Goal: Task Accomplishment & Management: Use online tool/utility

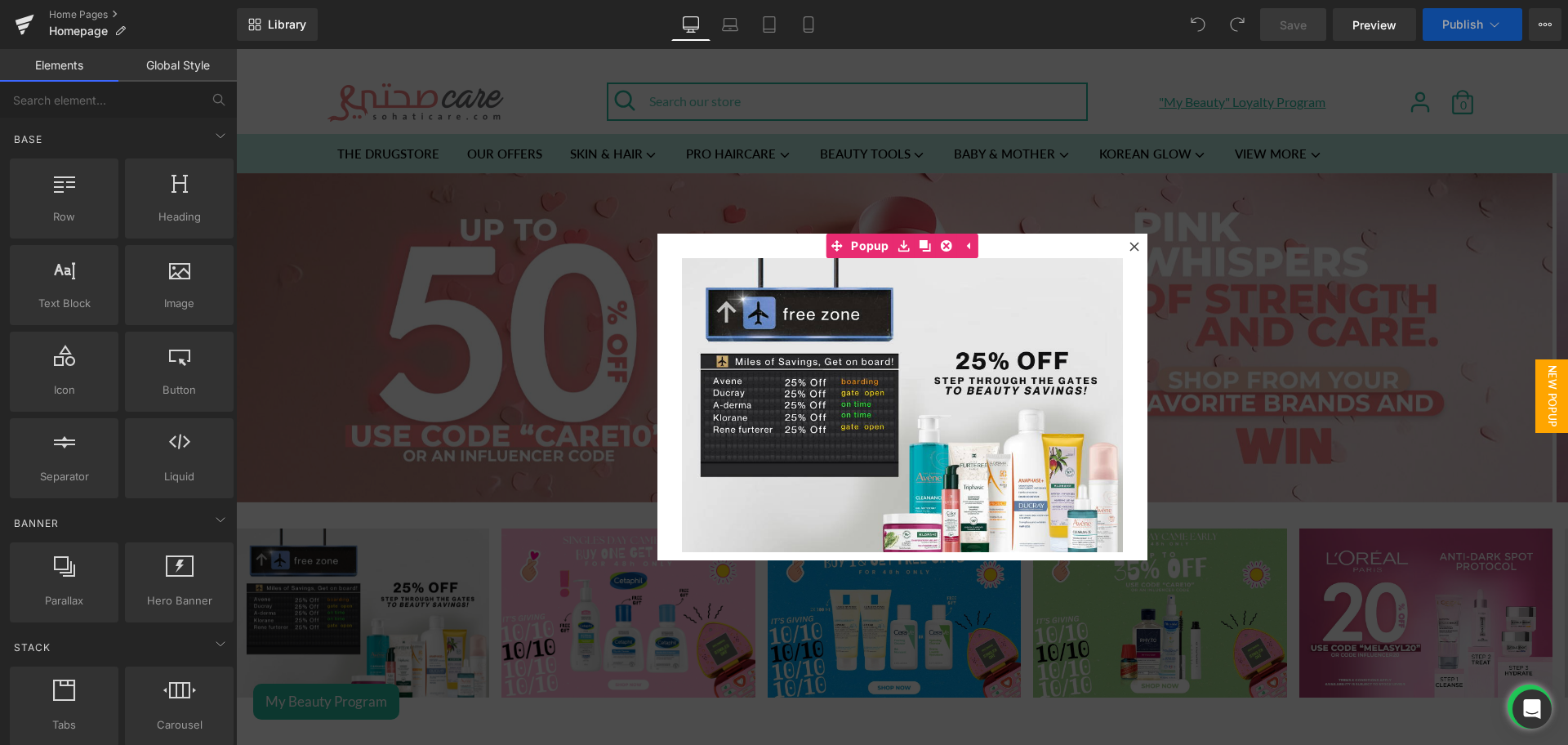
click at [1129, 246] on icon at bounding box center [1134, 246] width 10 height 10
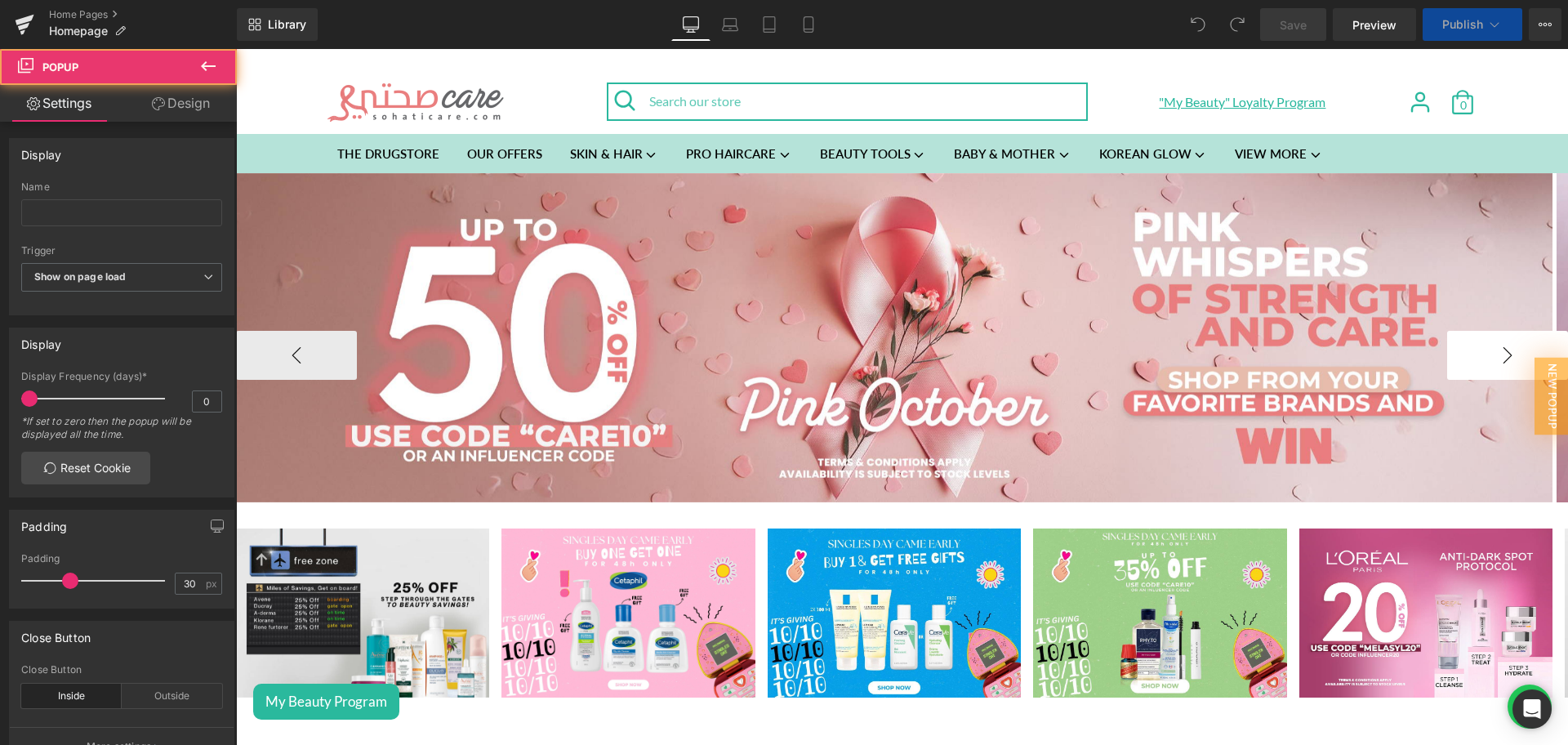
click at [1478, 364] on button "›" at bounding box center [1507, 355] width 121 height 49
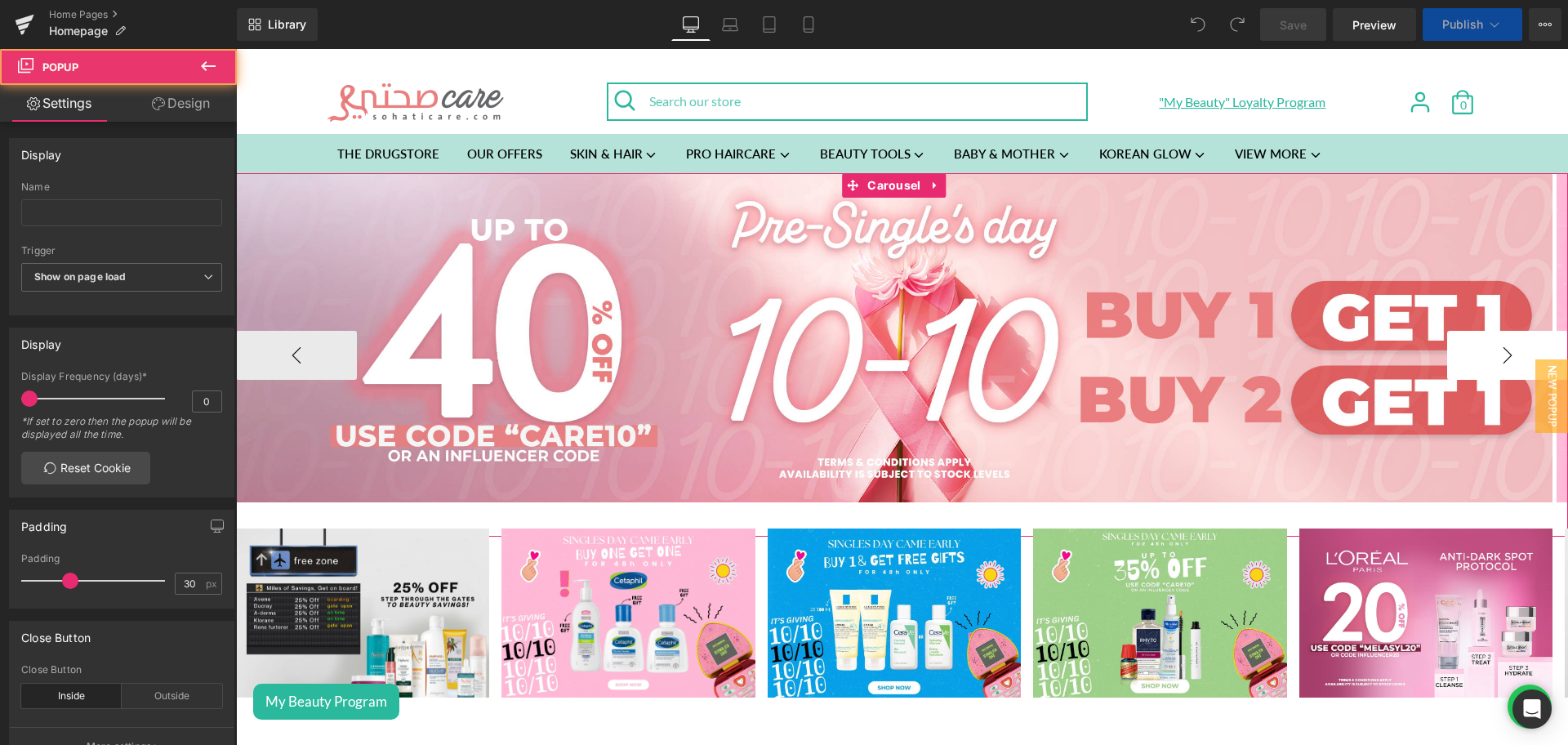
click at [1478, 364] on button "›" at bounding box center [1507, 355] width 121 height 49
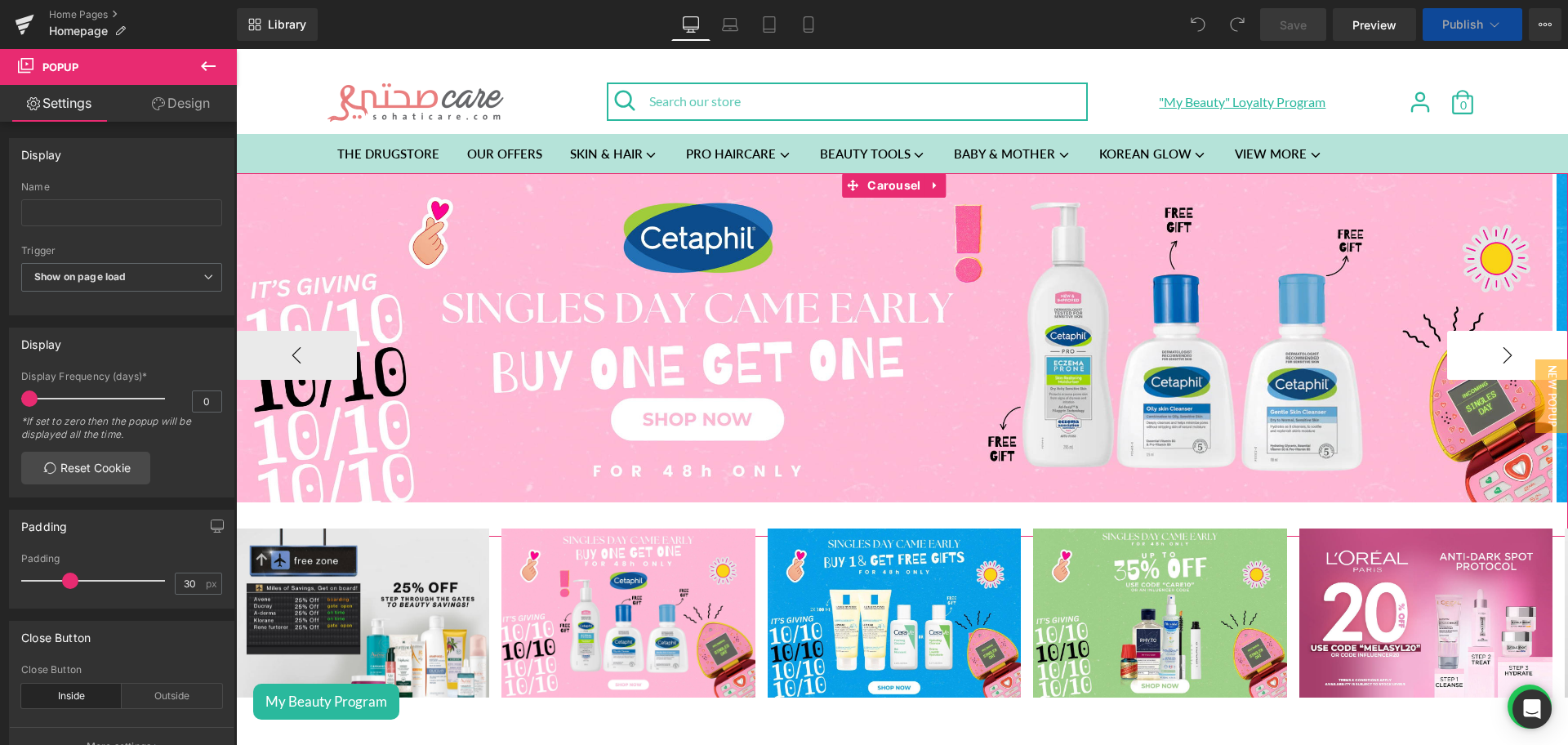
click at [1478, 364] on button "›" at bounding box center [1507, 355] width 121 height 49
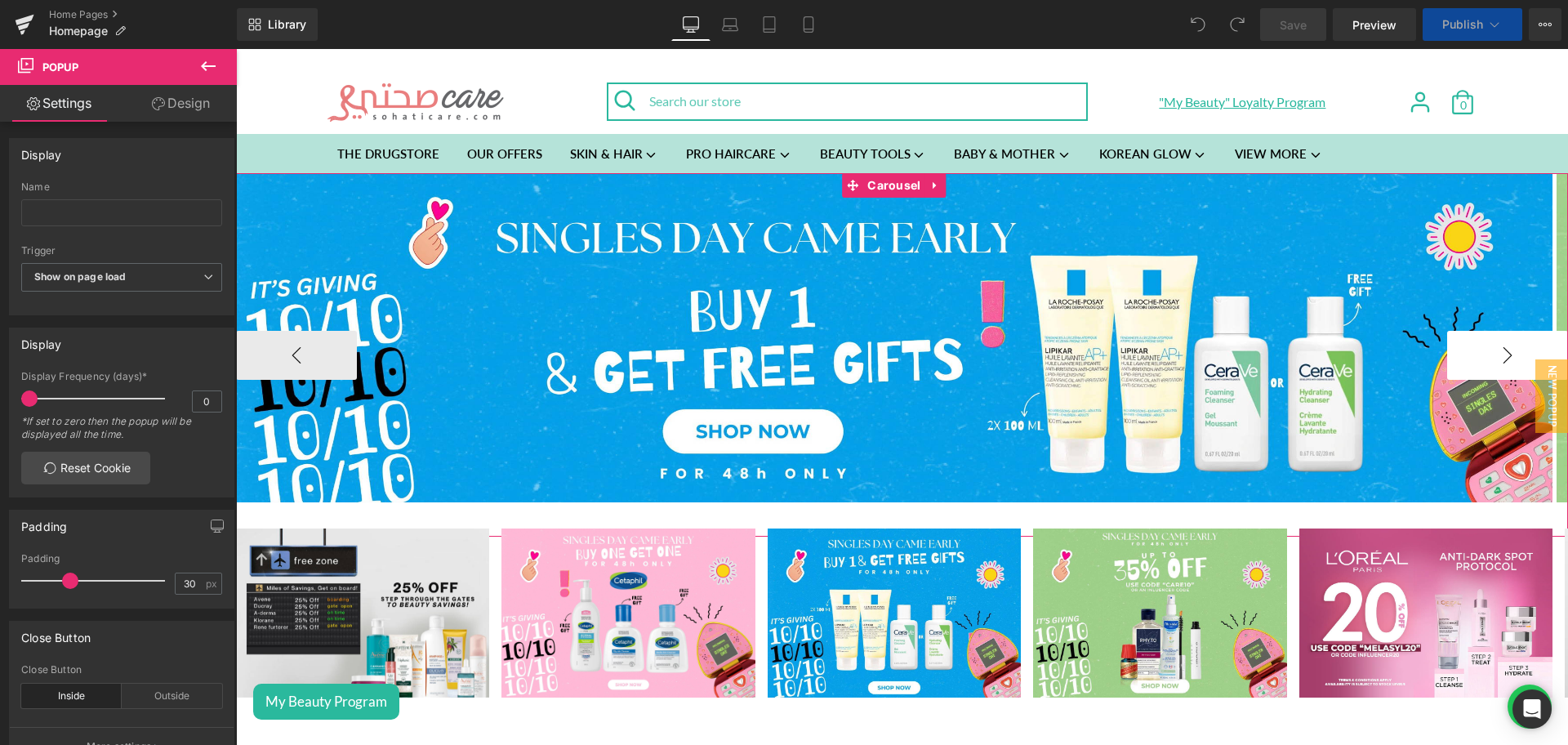
click at [1478, 364] on button "›" at bounding box center [1507, 355] width 121 height 49
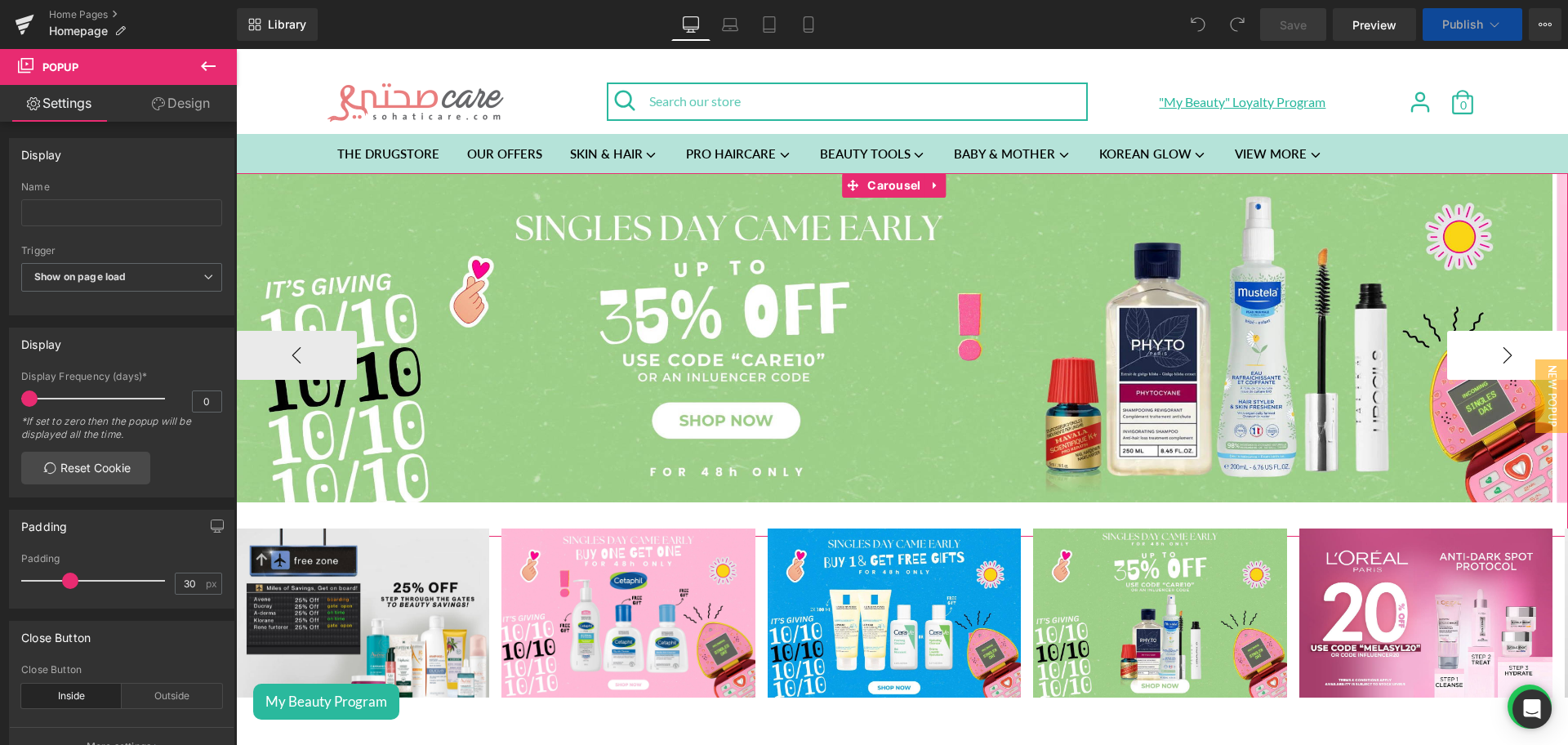
click at [1478, 364] on button "›" at bounding box center [1507, 355] width 121 height 49
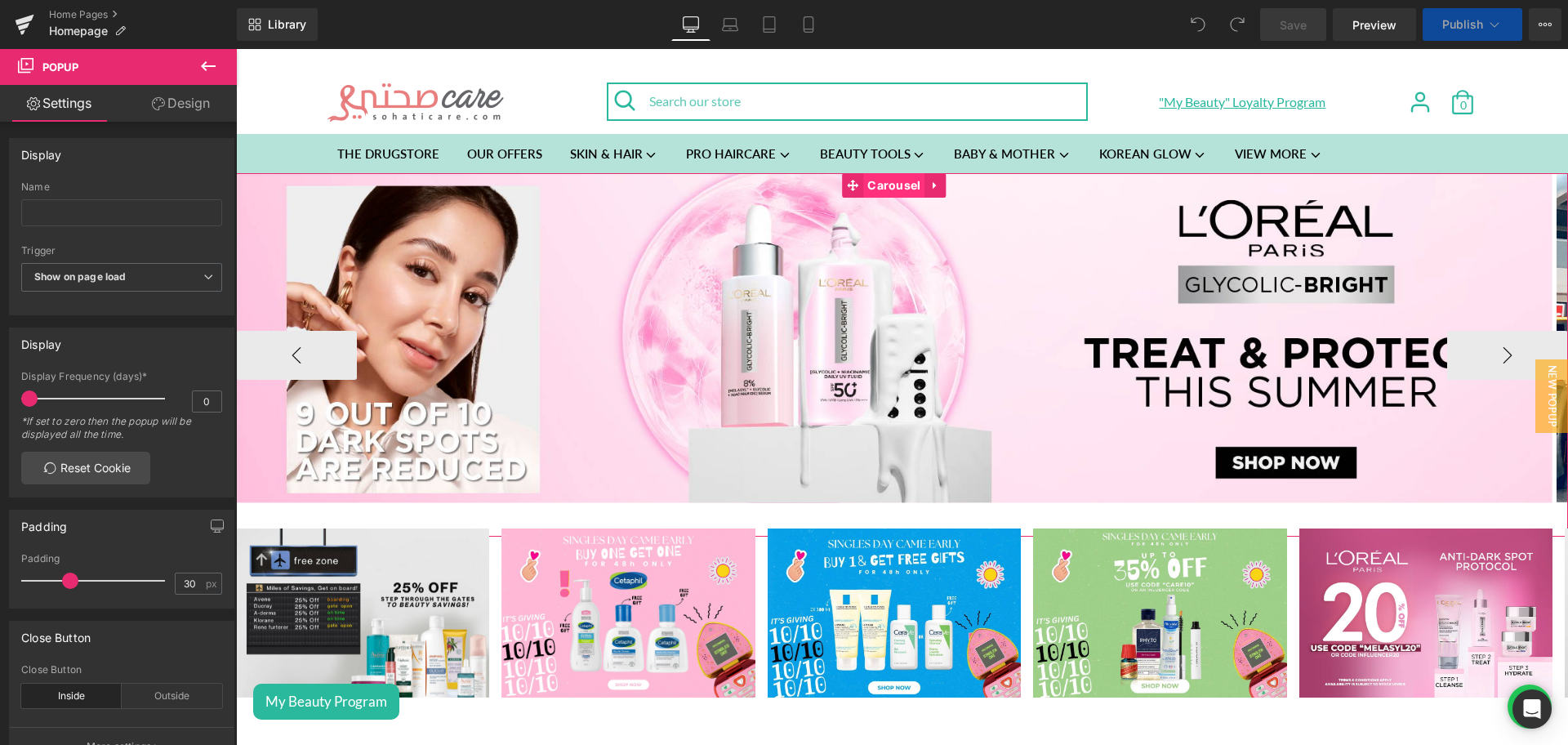
click at [880, 181] on span "Carousel" at bounding box center [894, 185] width 61 height 24
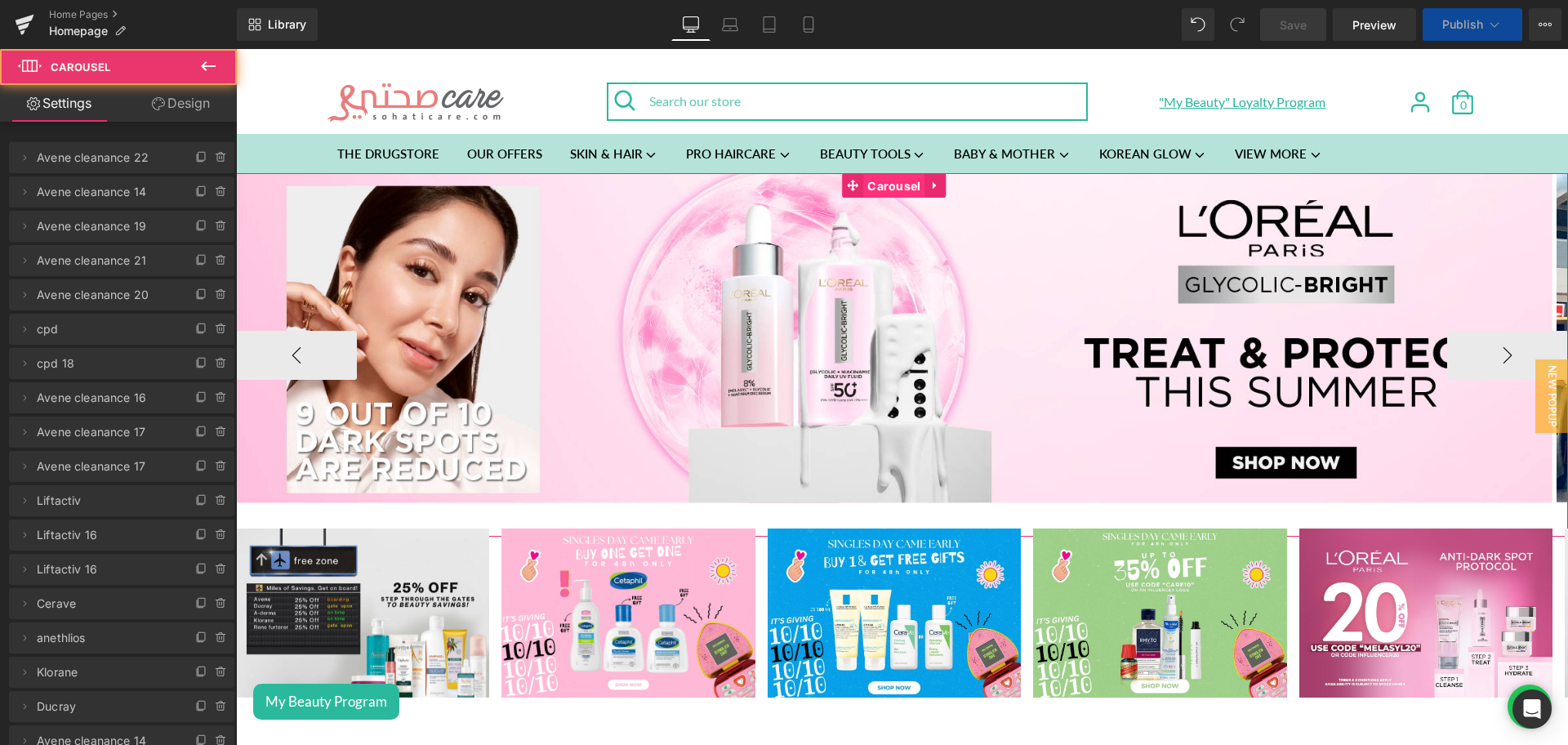
click at [214, 192] on icon at bounding box center [221, 192] width 14 height 14
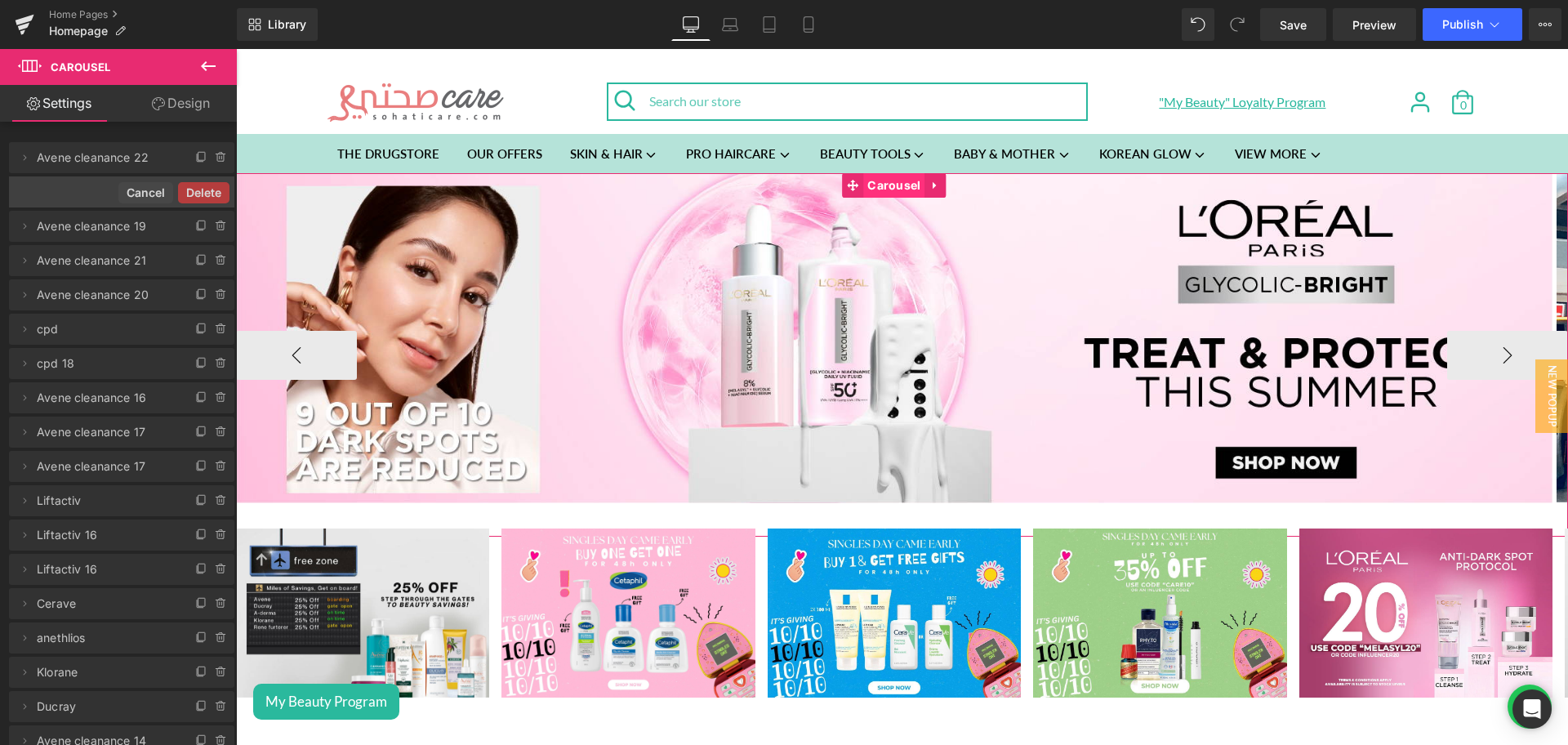
click at [213, 192] on button "Delete" at bounding box center [203, 193] width 51 height 21
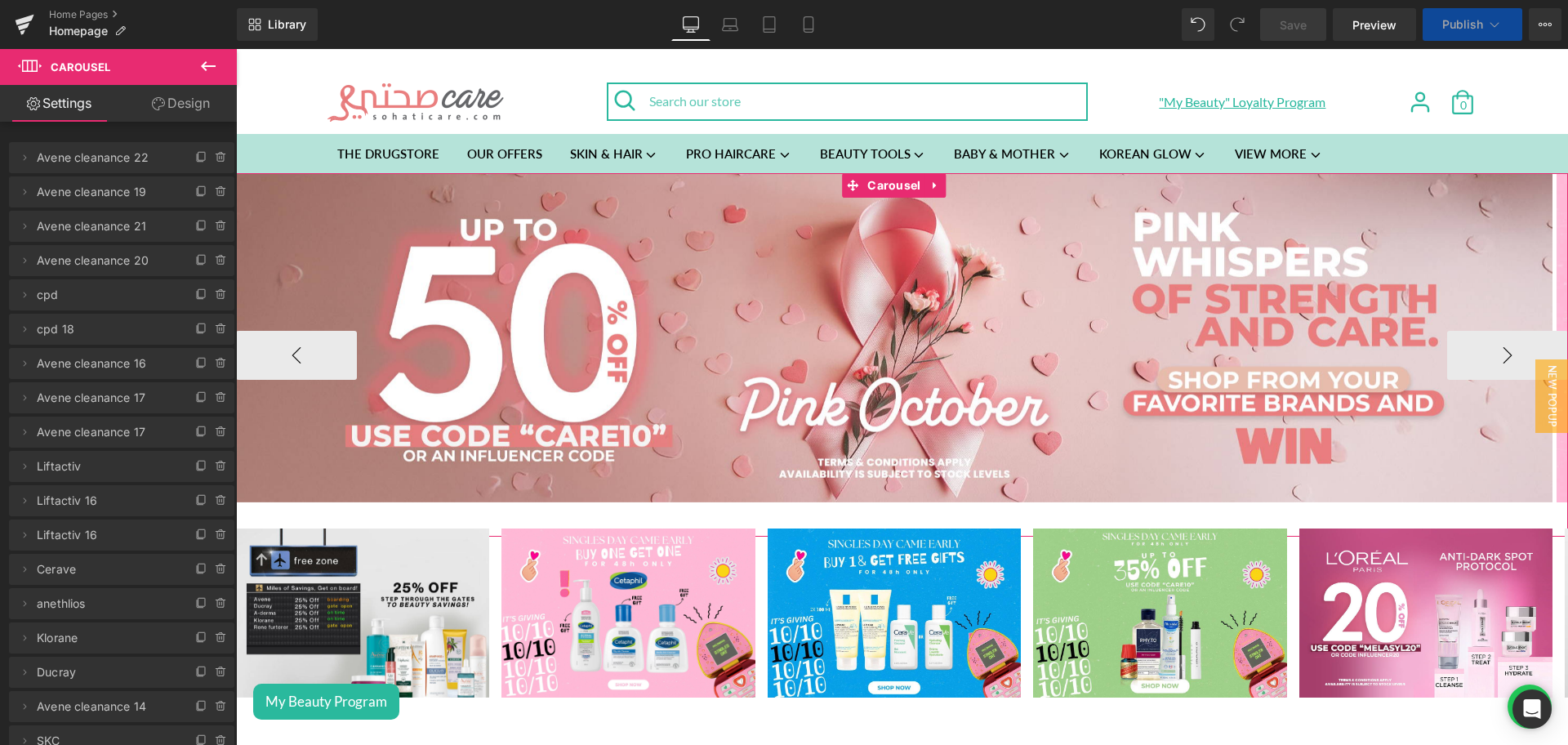
click at [214, 192] on icon at bounding box center [221, 192] width 14 height 14
click at [213, 192] on button "Delete" at bounding box center [203, 193] width 51 height 21
click at [214, 192] on icon at bounding box center [221, 192] width 14 height 14
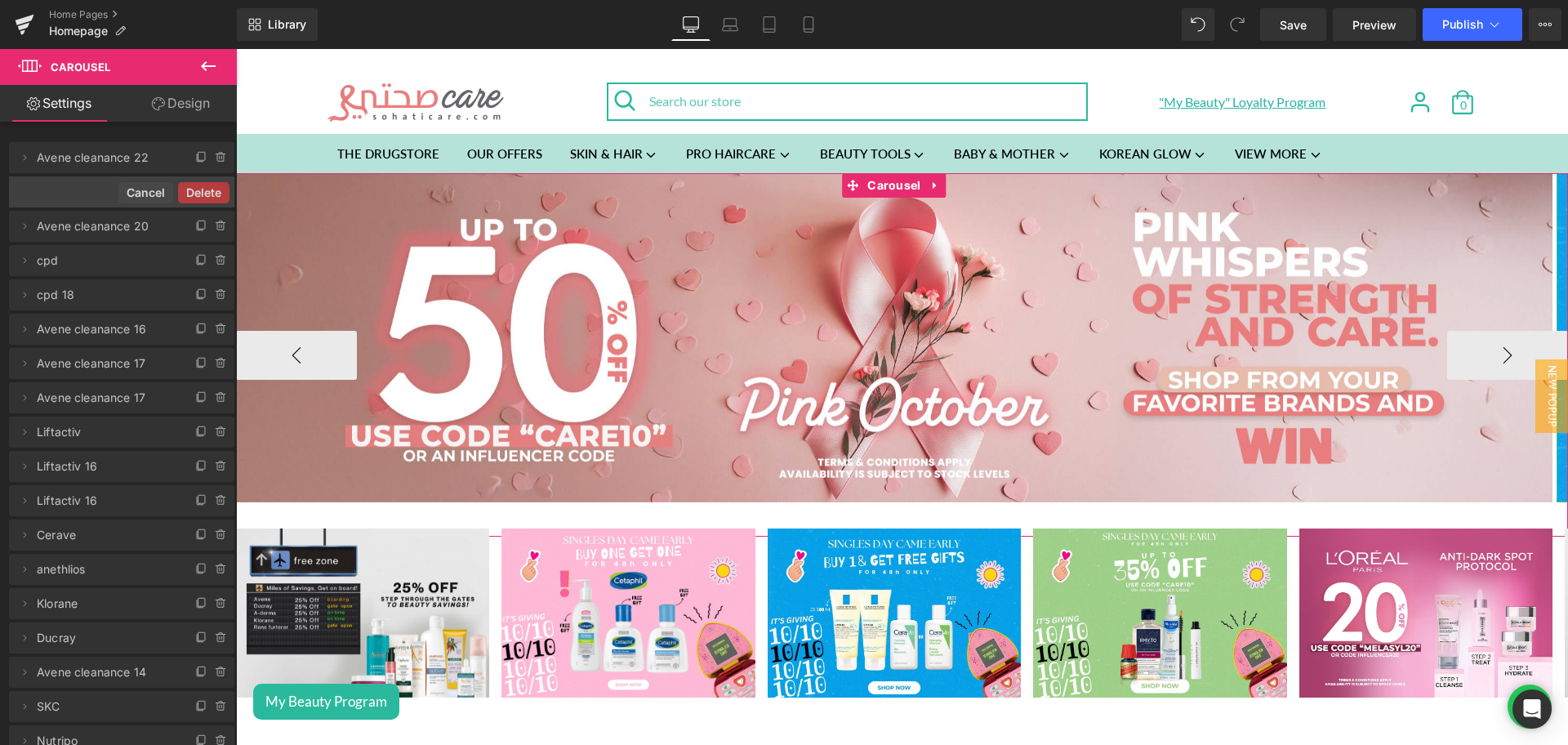
click at [213, 192] on button "Delete" at bounding box center [203, 193] width 51 height 21
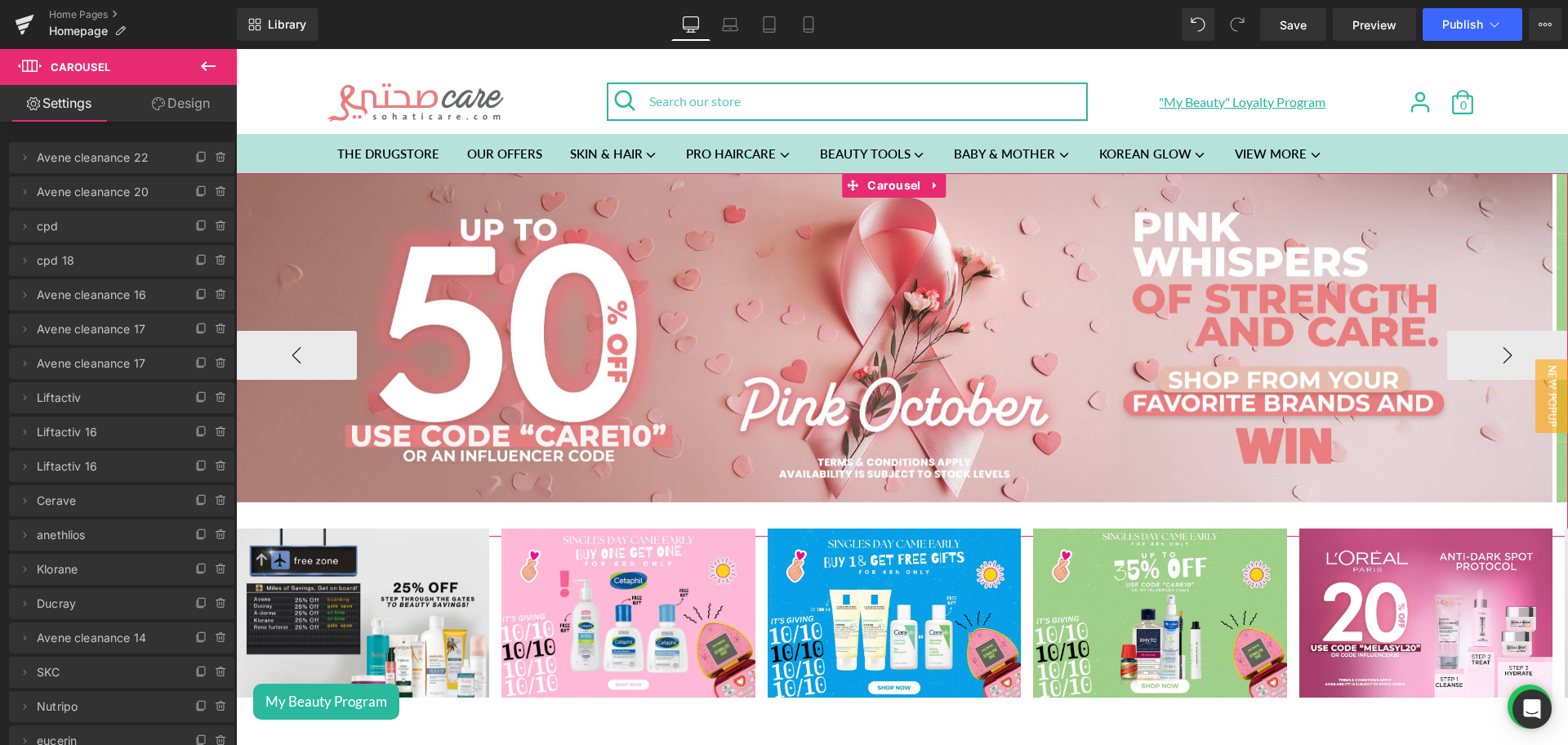
click at [214, 192] on icon at bounding box center [221, 192] width 14 height 14
click at [213, 192] on button "Delete" at bounding box center [203, 193] width 51 height 21
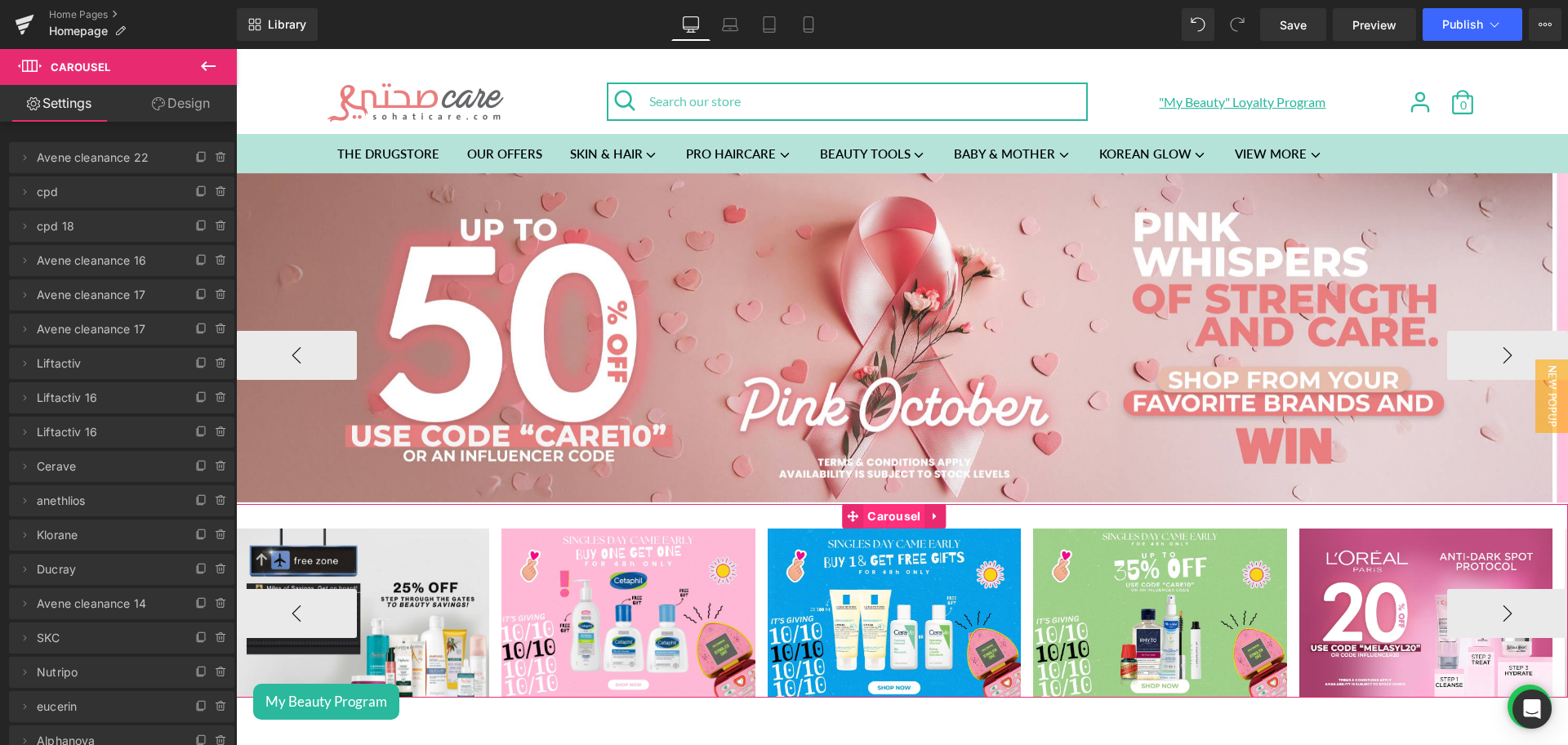
click at [880, 516] on span "Carousel" at bounding box center [894, 516] width 61 height 24
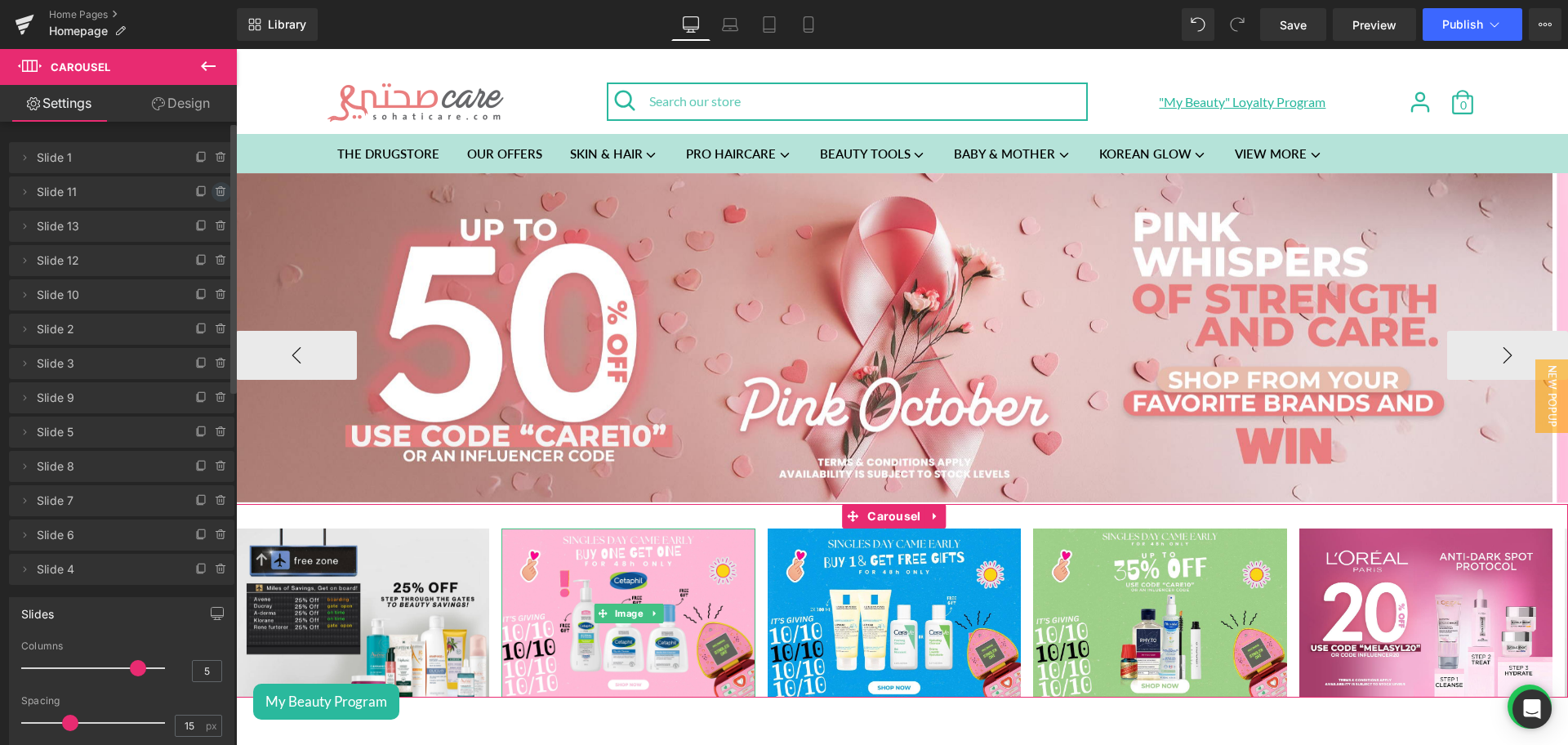
click at [217, 189] on icon at bounding box center [220, 192] width 7 height 8
click at [187, 192] on button "Delete" at bounding box center [203, 193] width 51 height 21
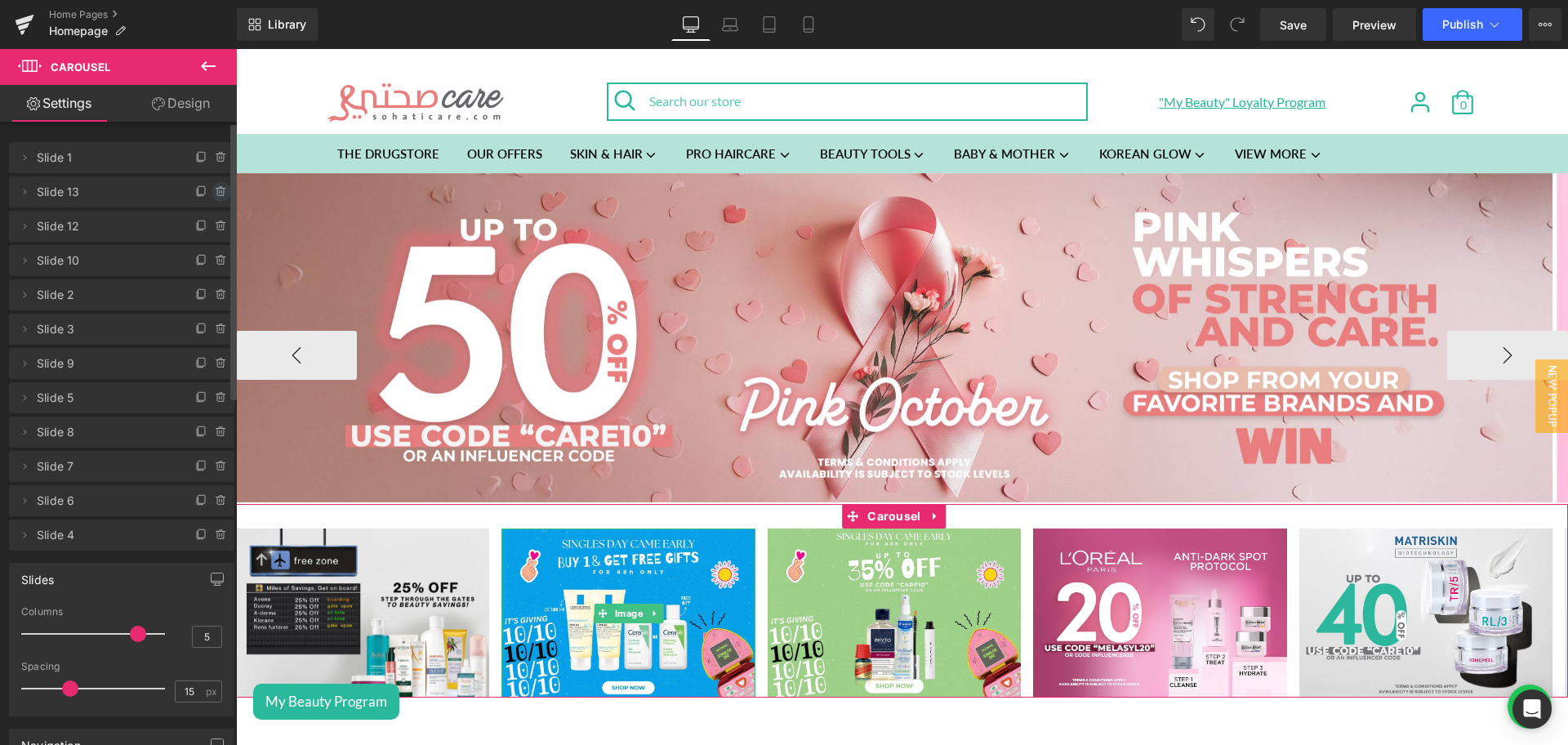
click at [218, 192] on icon at bounding box center [221, 192] width 14 height 14
click at [197, 192] on button "Delete" at bounding box center [203, 193] width 51 height 21
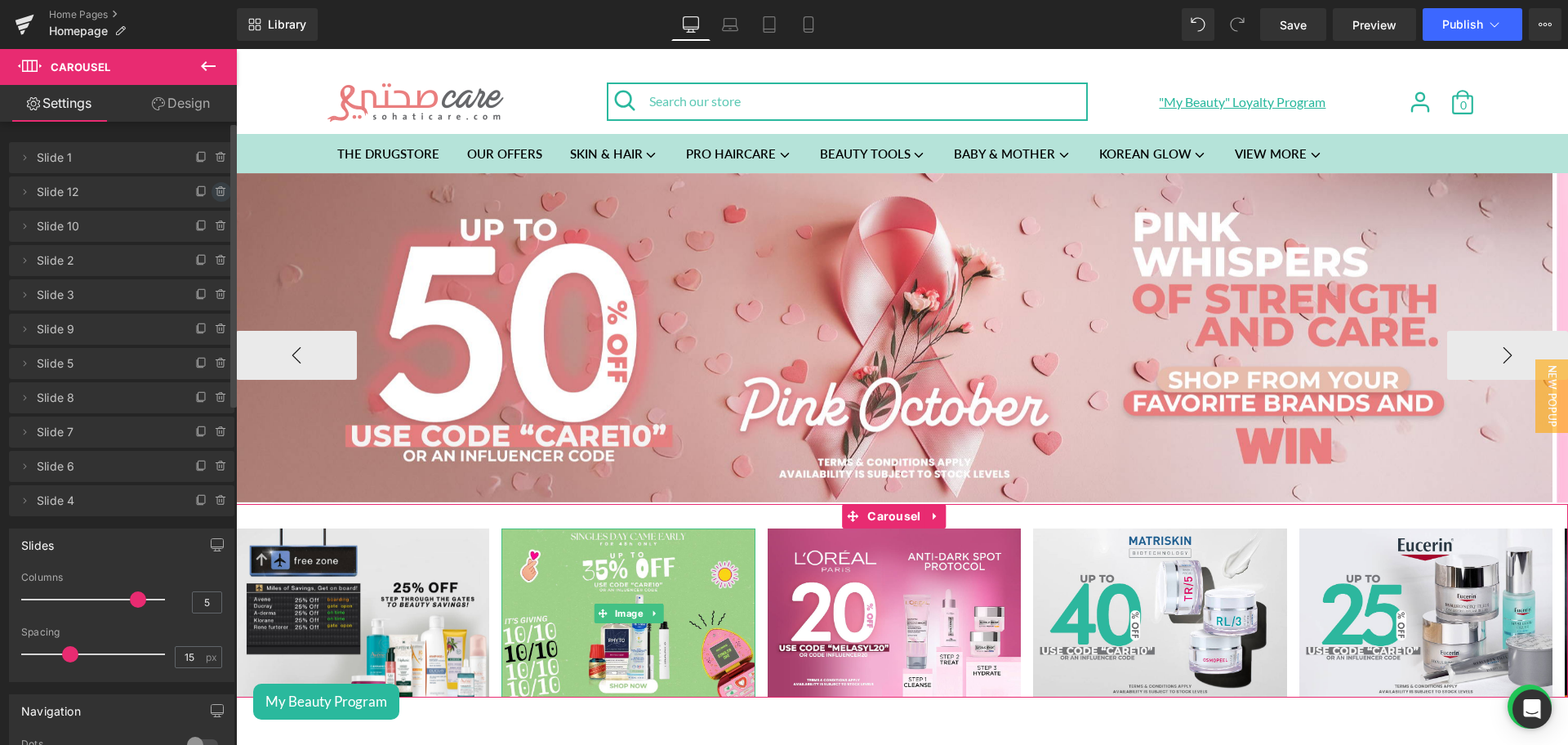
click at [214, 186] on icon at bounding box center [221, 192] width 14 height 14
click at [204, 189] on button "Delete" at bounding box center [203, 193] width 51 height 21
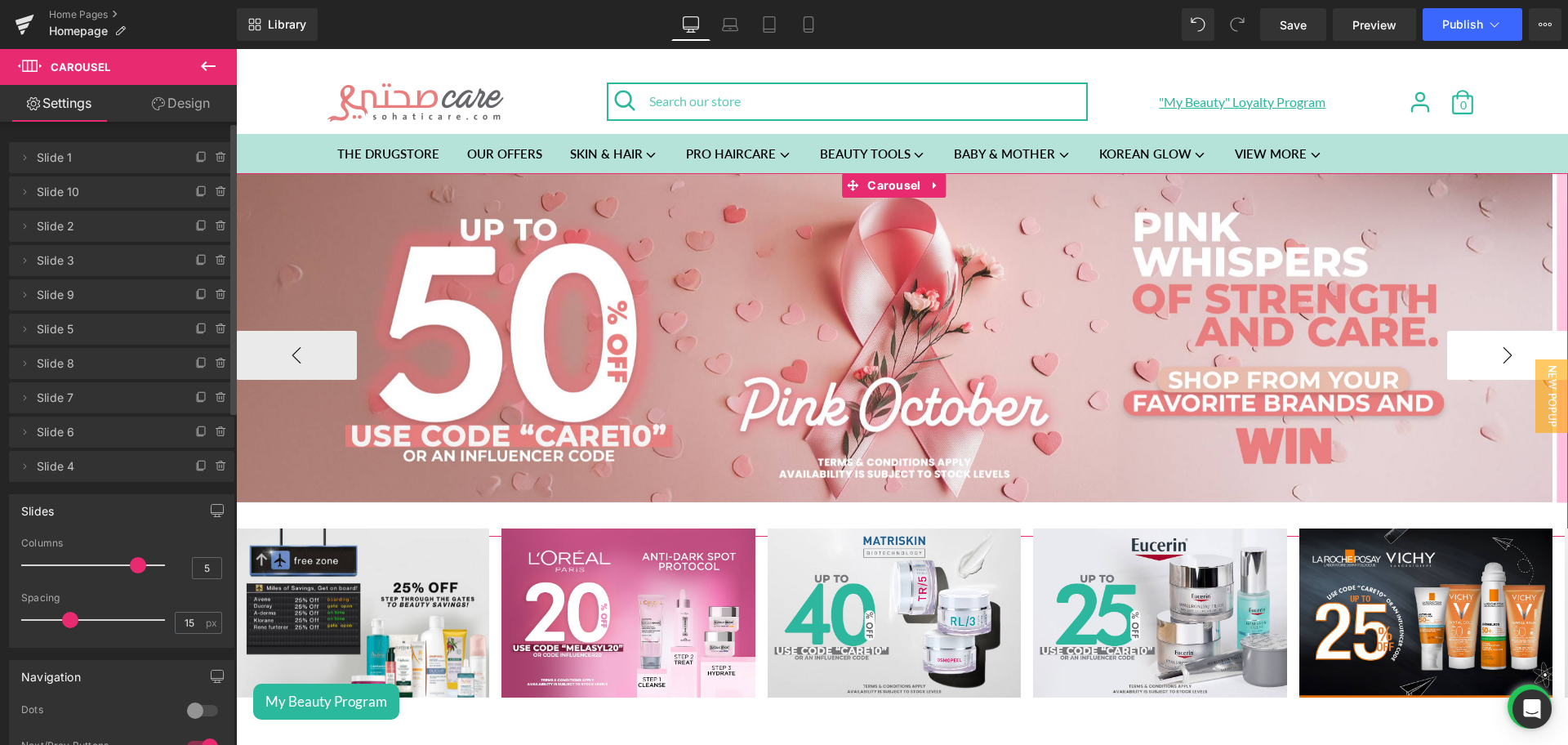
click at [1476, 367] on button "›" at bounding box center [1507, 355] width 121 height 49
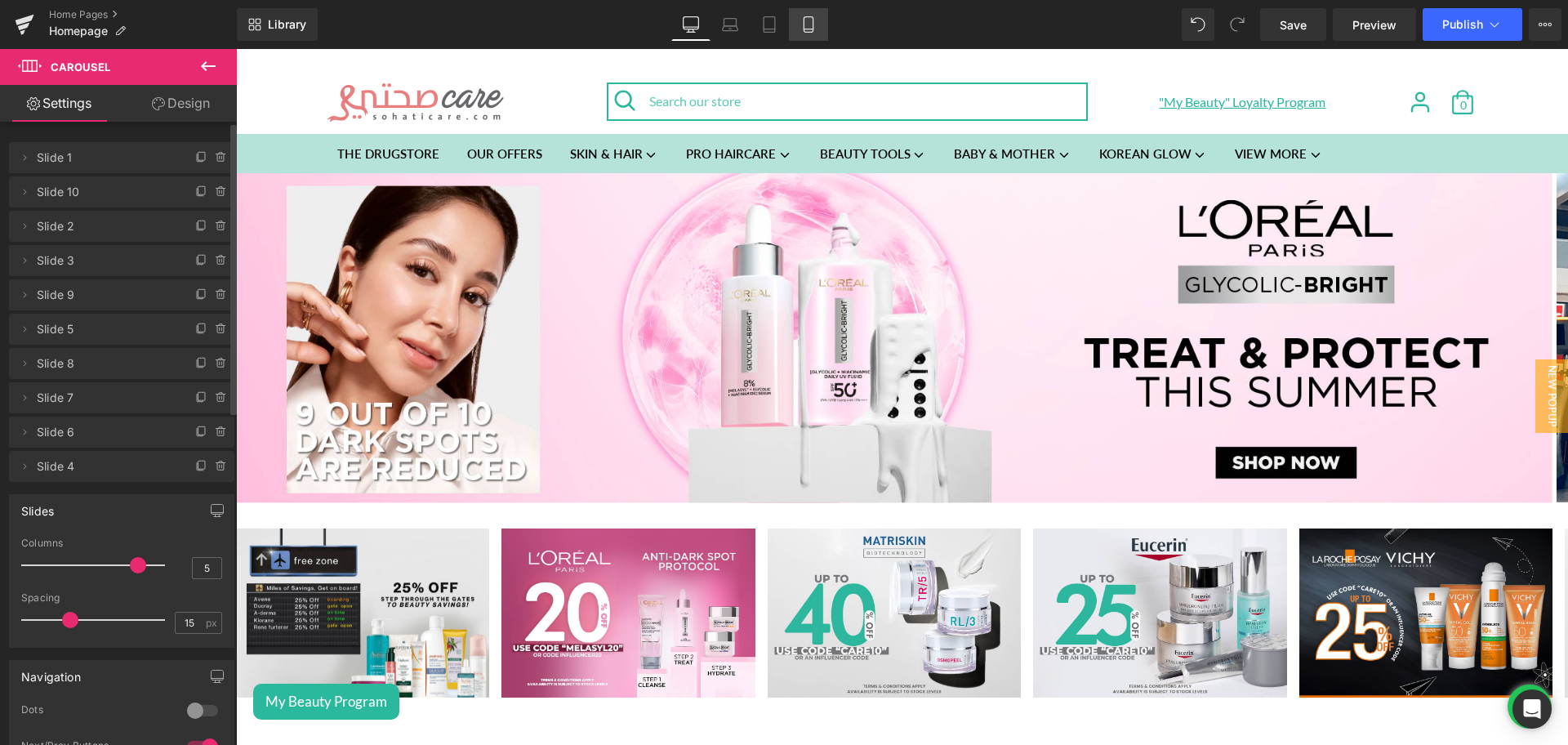
click at [811, 30] on icon at bounding box center [809, 24] width 16 height 16
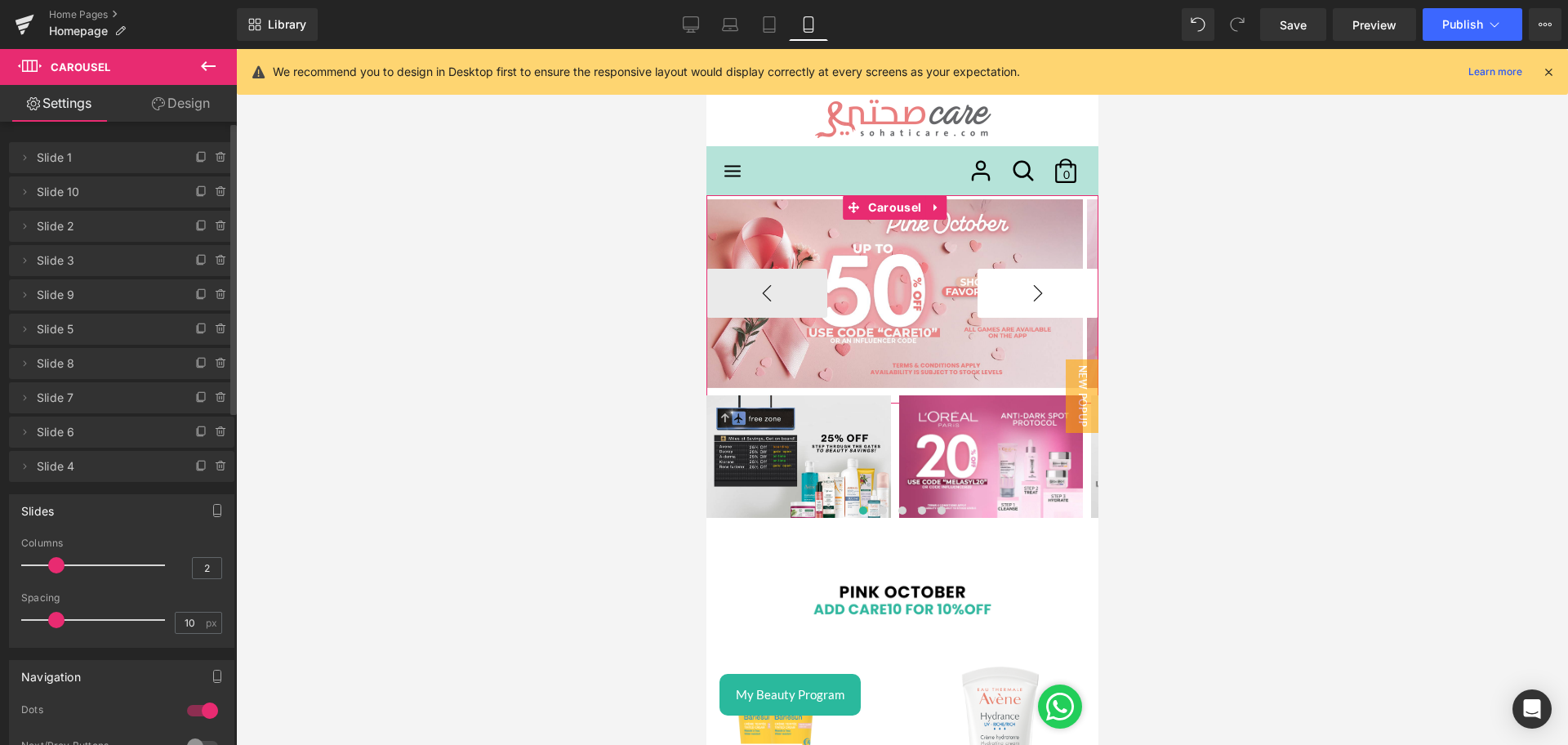
click at [1029, 289] on button "›" at bounding box center [1037, 293] width 121 height 49
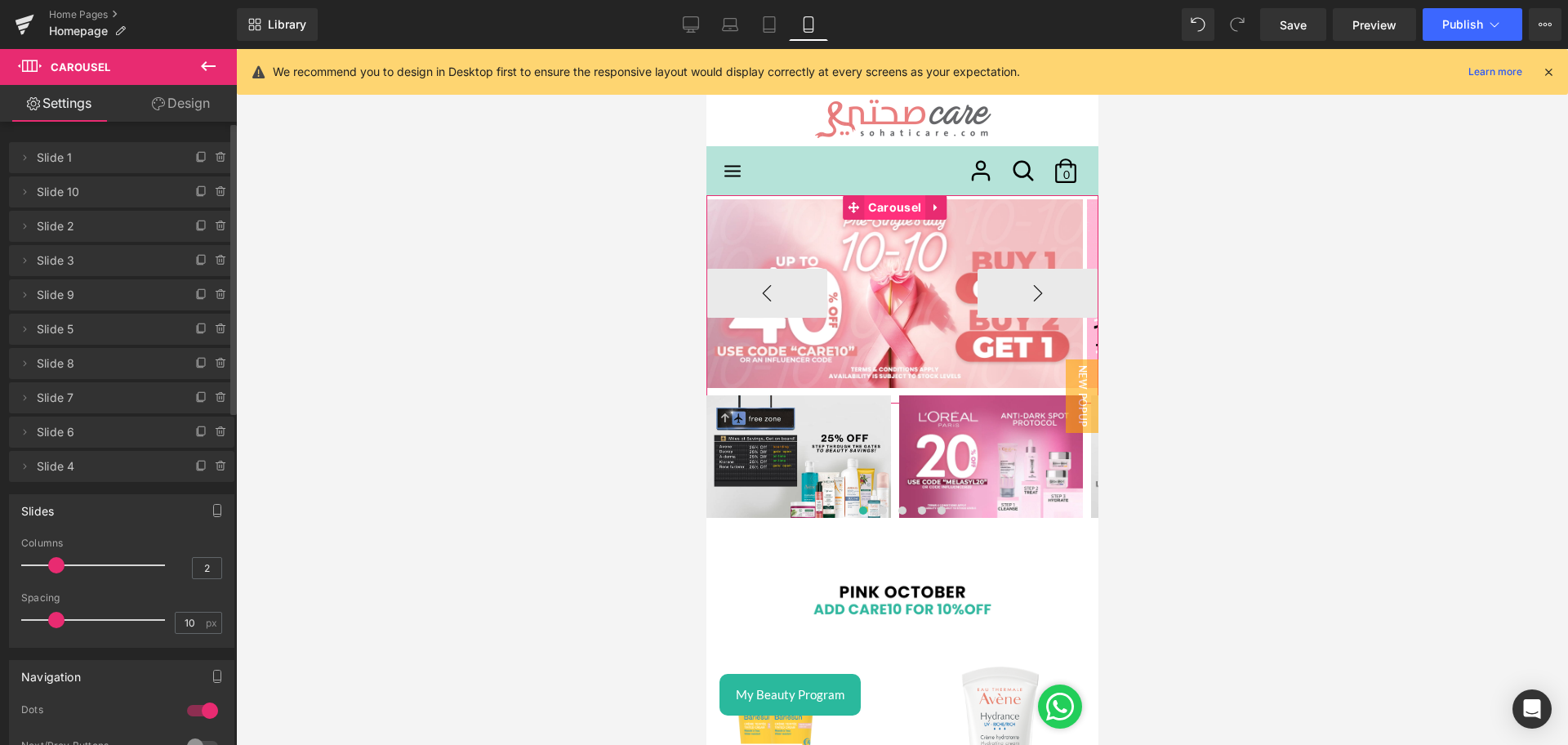
click at [897, 208] on span "Carousel" at bounding box center [894, 207] width 61 height 24
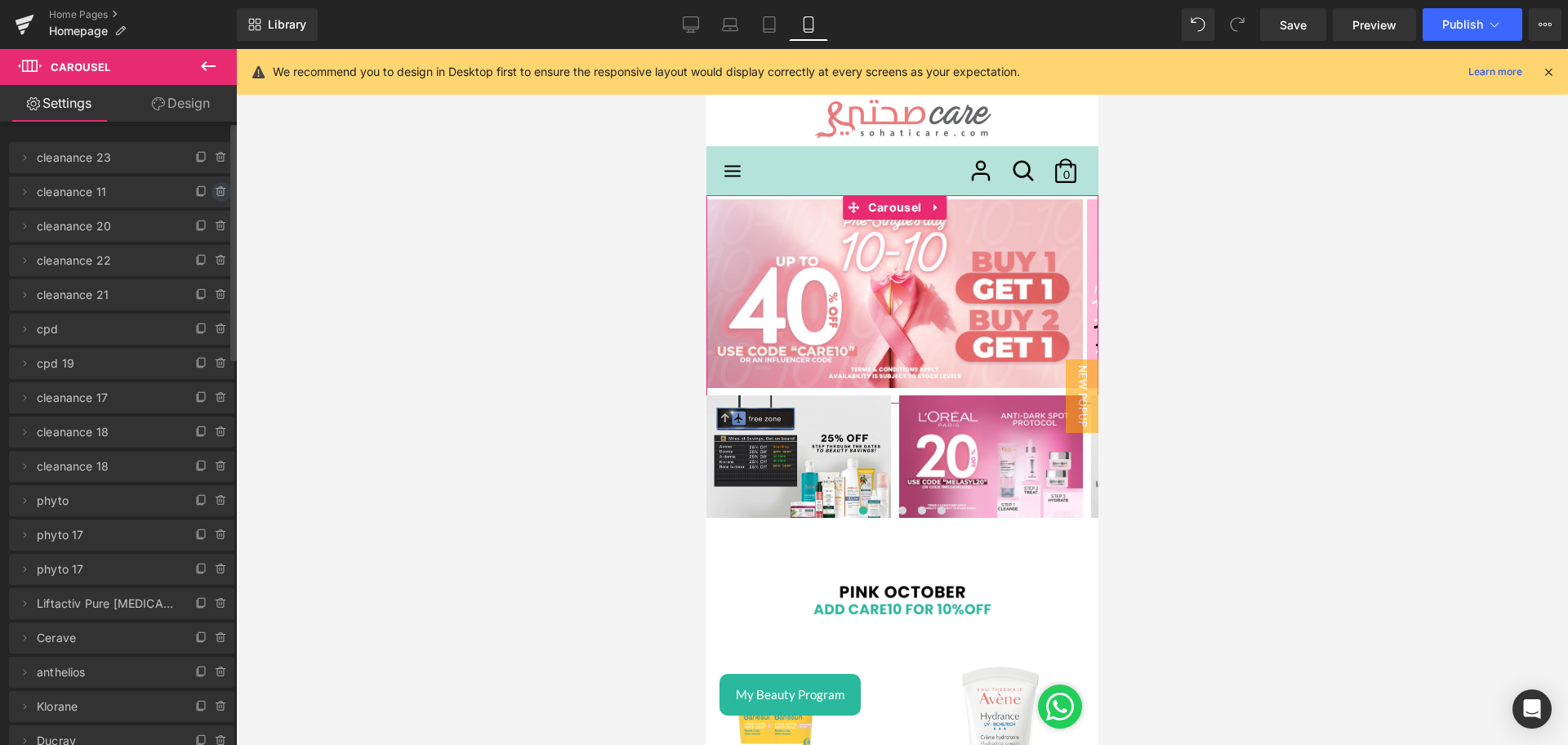
click at [214, 189] on icon at bounding box center [221, 192] width 14 height 14
click at [197, 183] on button "Delete" at bounding box center [203, 193] width 51 height 21
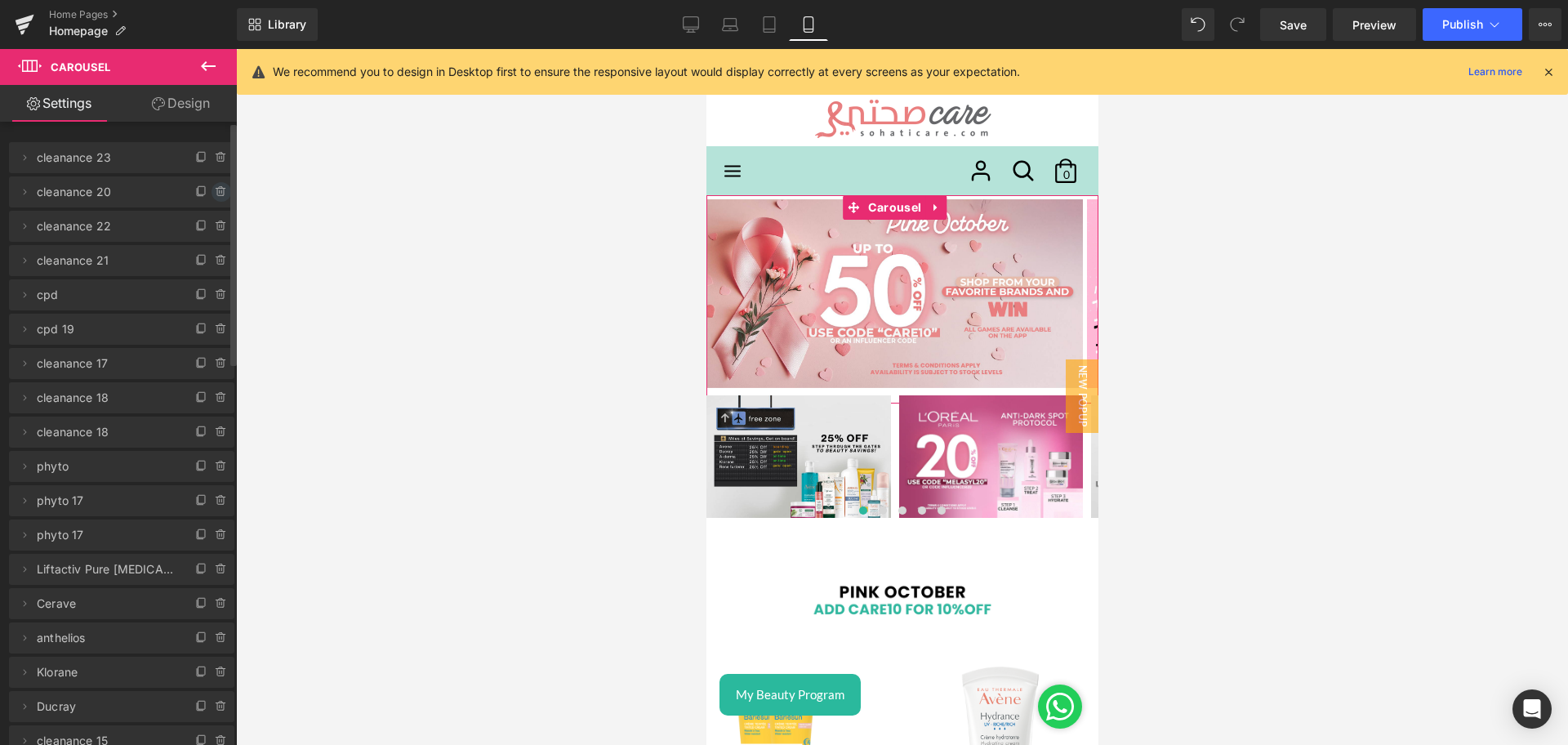
click at [204, 190] on span at bounding box center [202, 192] width 19 height 19
click at [214, 190] on icon at bounding box center [221, 192] width 14 height 14
click at [213, 190] on button "Delete" at bounding box center [203, 193] width 51 height 21
click at [214, 190] on icon at bounding box center [221, 192] width 14 height 14
click at [213, 190] on button "Delete" at bounding box center [203, 193] width 51 height 21
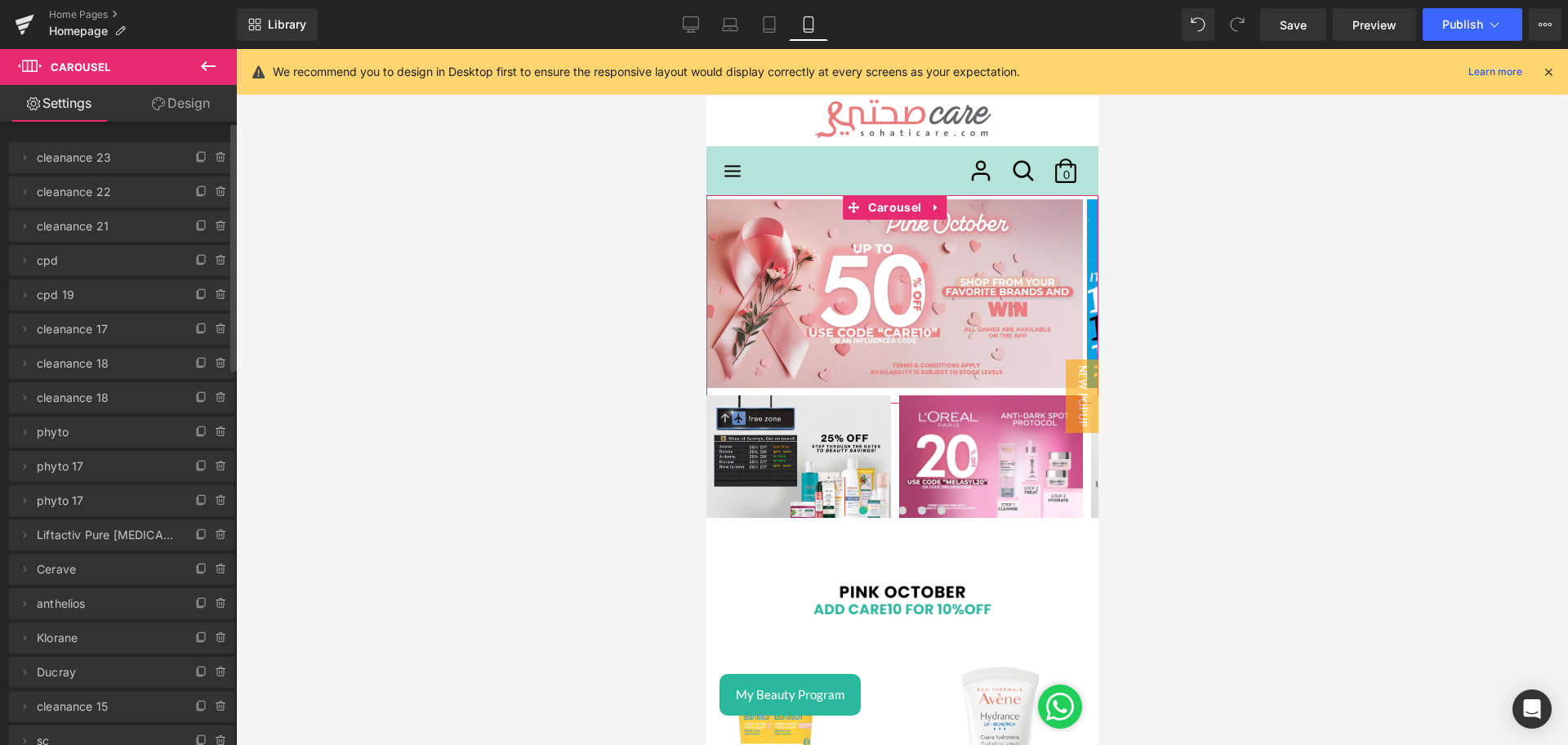
click at [214, 190] on icon at bounding box center [221, 192] width 14 height 14
click at [213, 190] on button "Delete" at bounding box center [203, 193] width 51 height 21
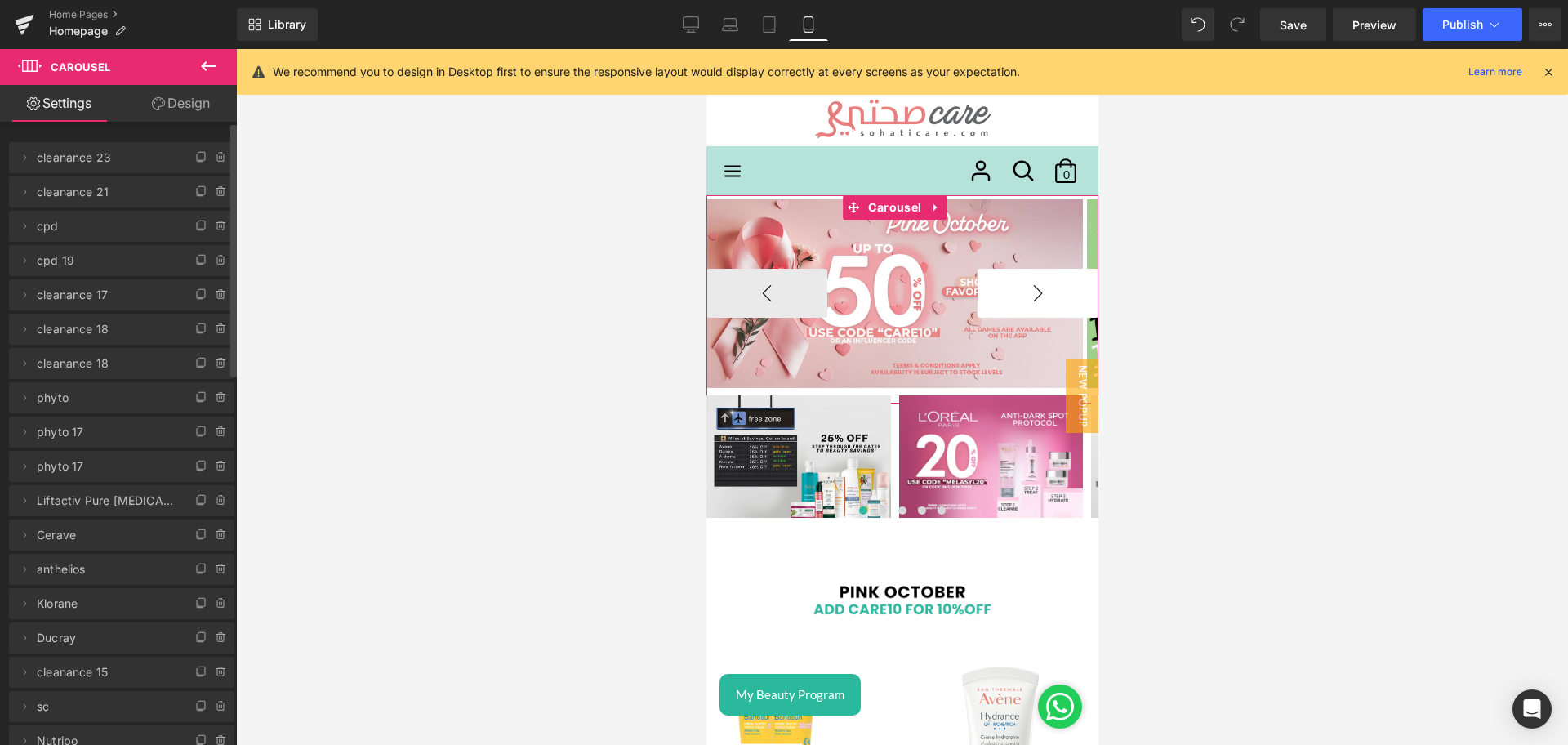
click at [1016, 283] on button "›" at bounding box center [1037, 293] width 121 height 49
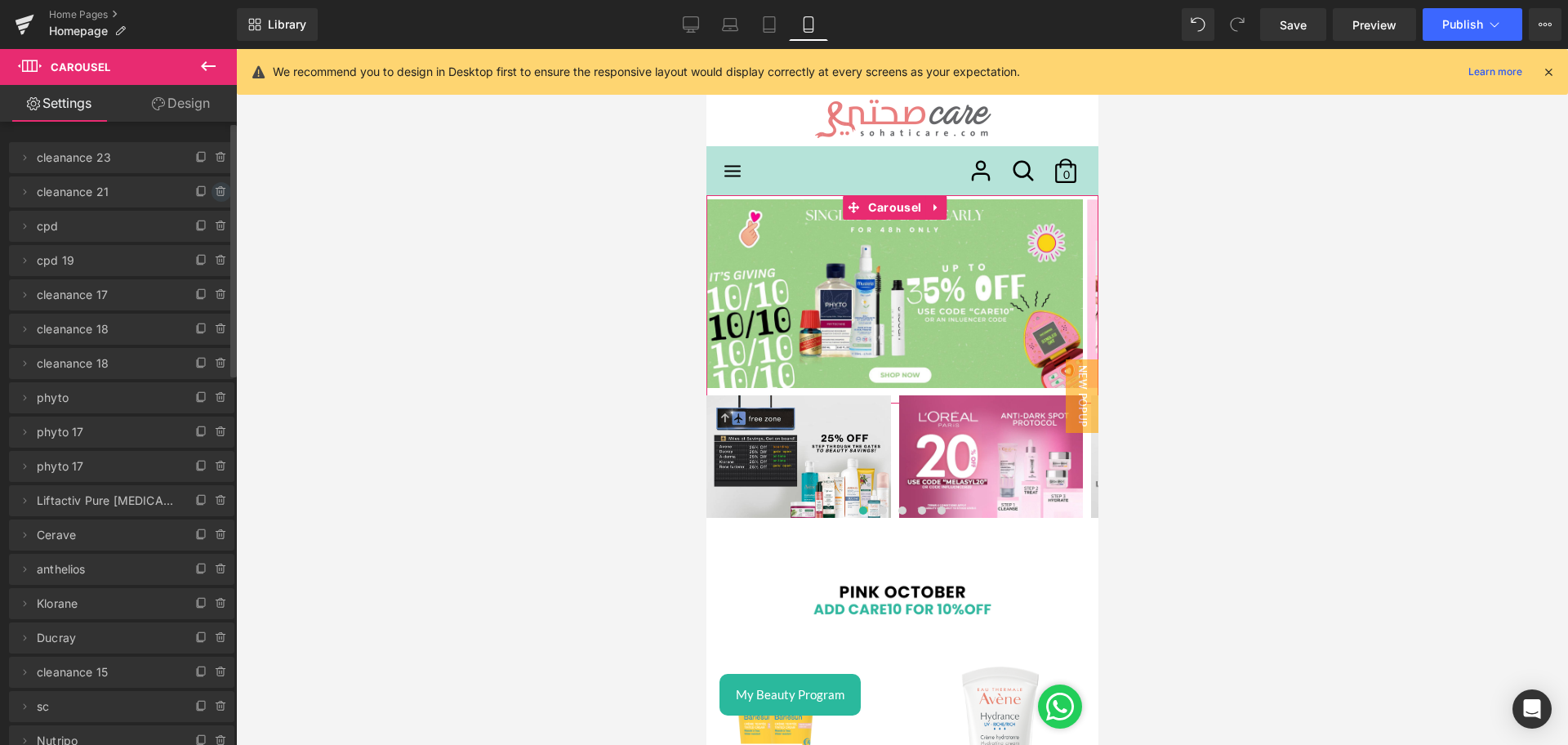
click at [216, 190] on icon at bounding box center [221, 192] width 14 height 14
click at [199, 190] on button "Delete" at bounding box center [203, 193] width 51 height 21
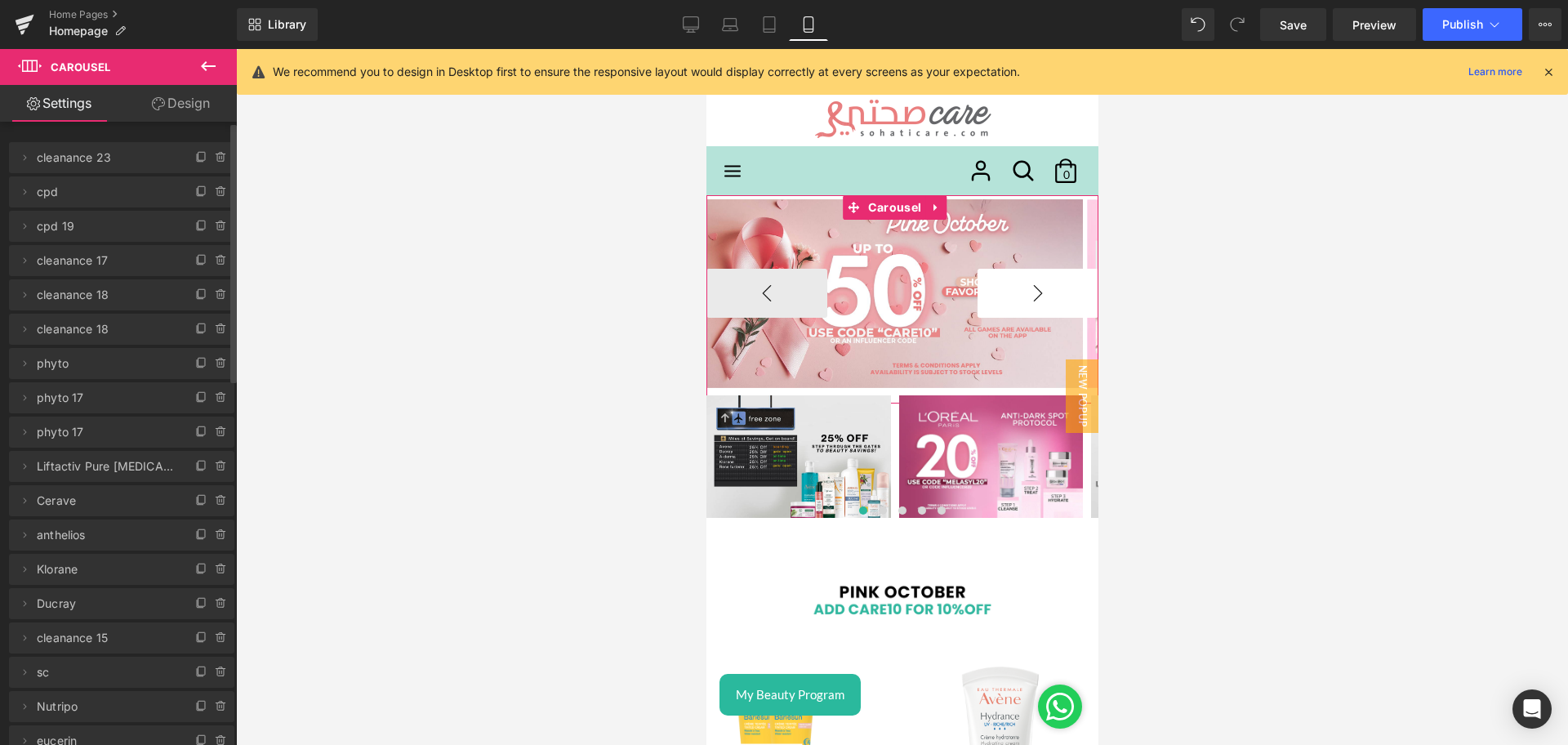
click at [1022, 293] on button "›" at bounding box center [1037, 293] width 121 height 49
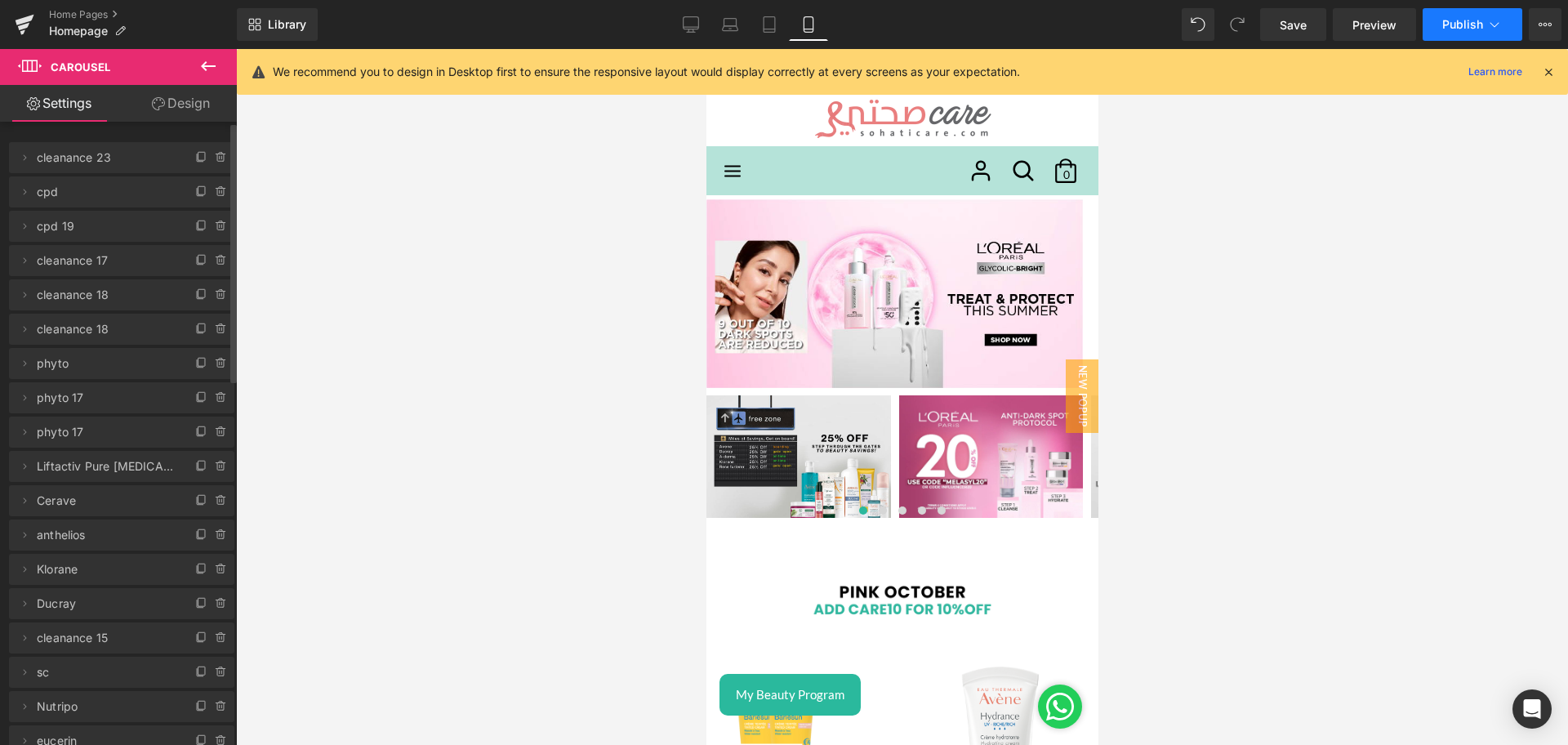
click at [1453, 27] on span "Publish" at bounding box center [1463, 25] width 41 height 14
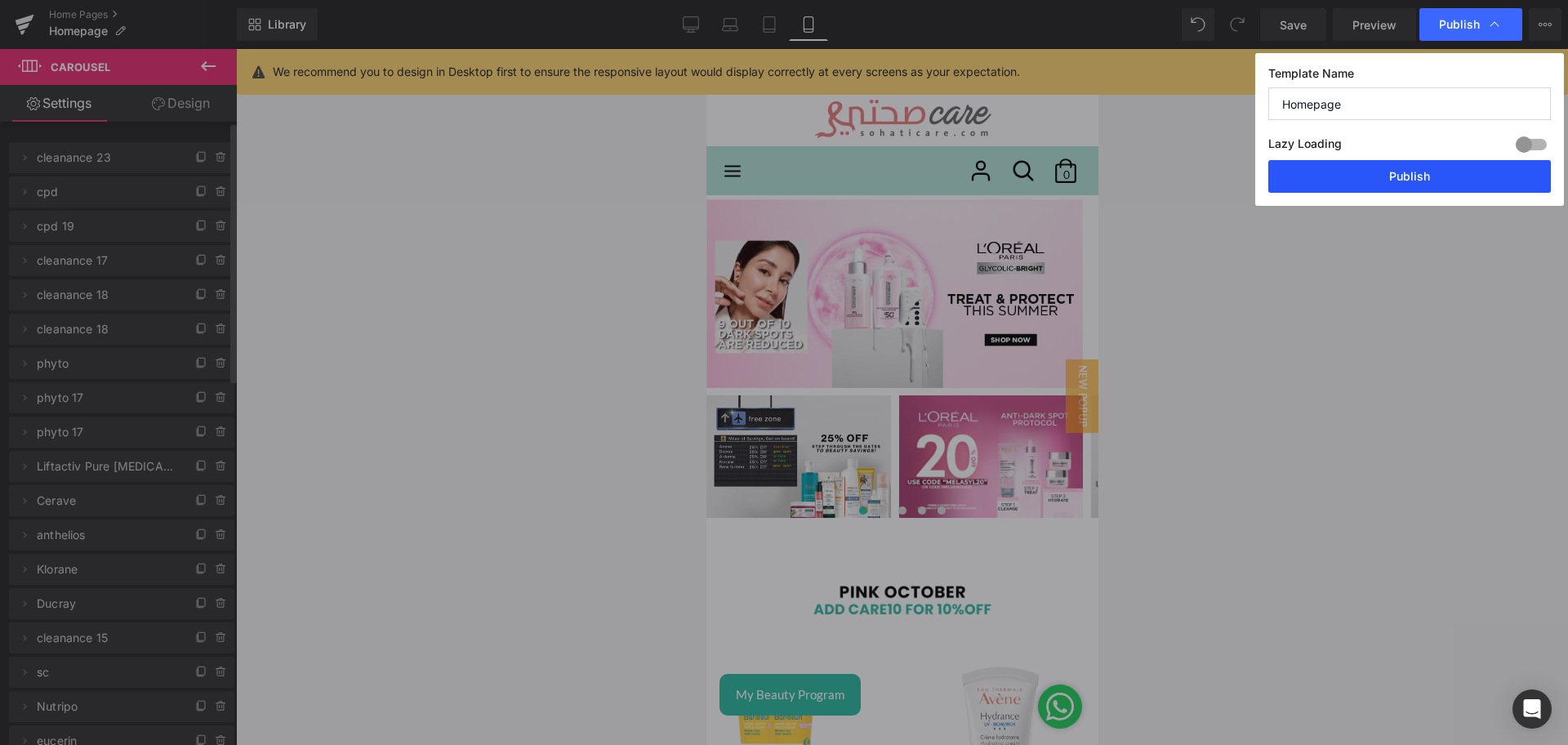
click at [1352, 180] on button "Publish" at bounding box center [1410, 177] width 283 height 33
